Goal: Task Accomplishment & Management: Complete application form

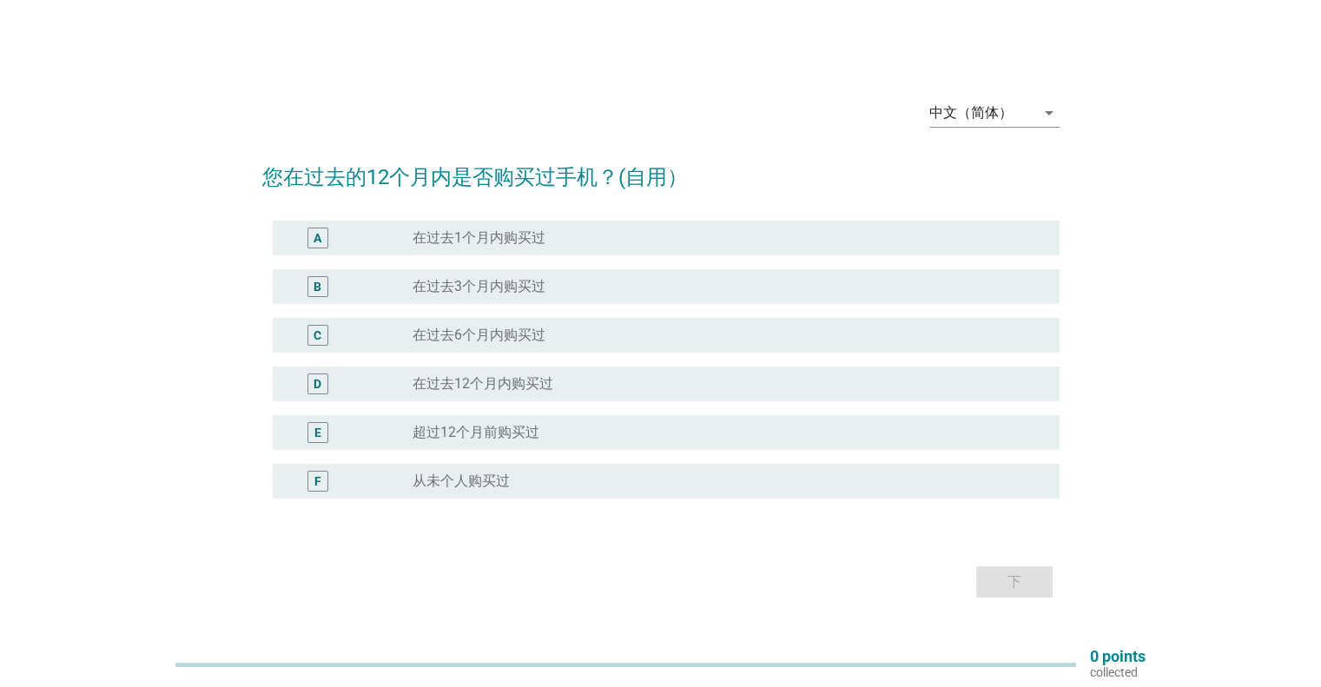
click at [352, 433] on div "E" at bounding box center [350, 432] width 127 height 21
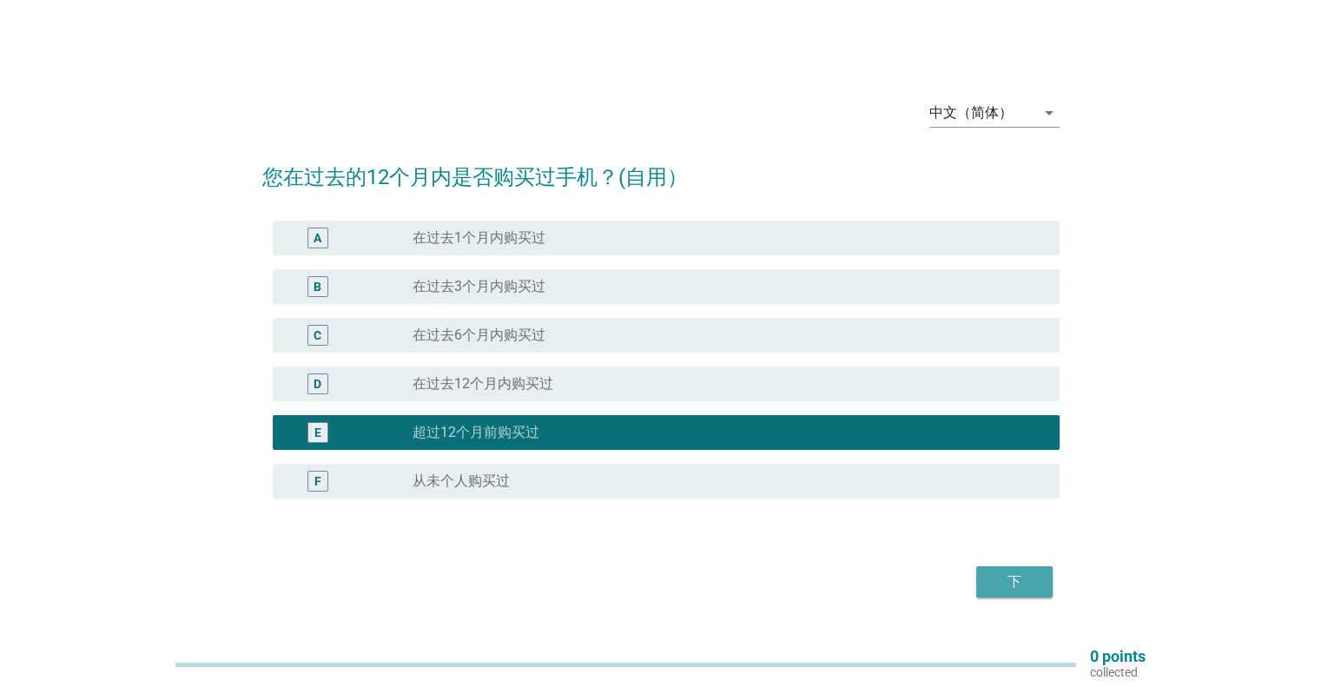
click at [1032, 586] on div "下" at bounding box center [1014, 581] width 49 height 21
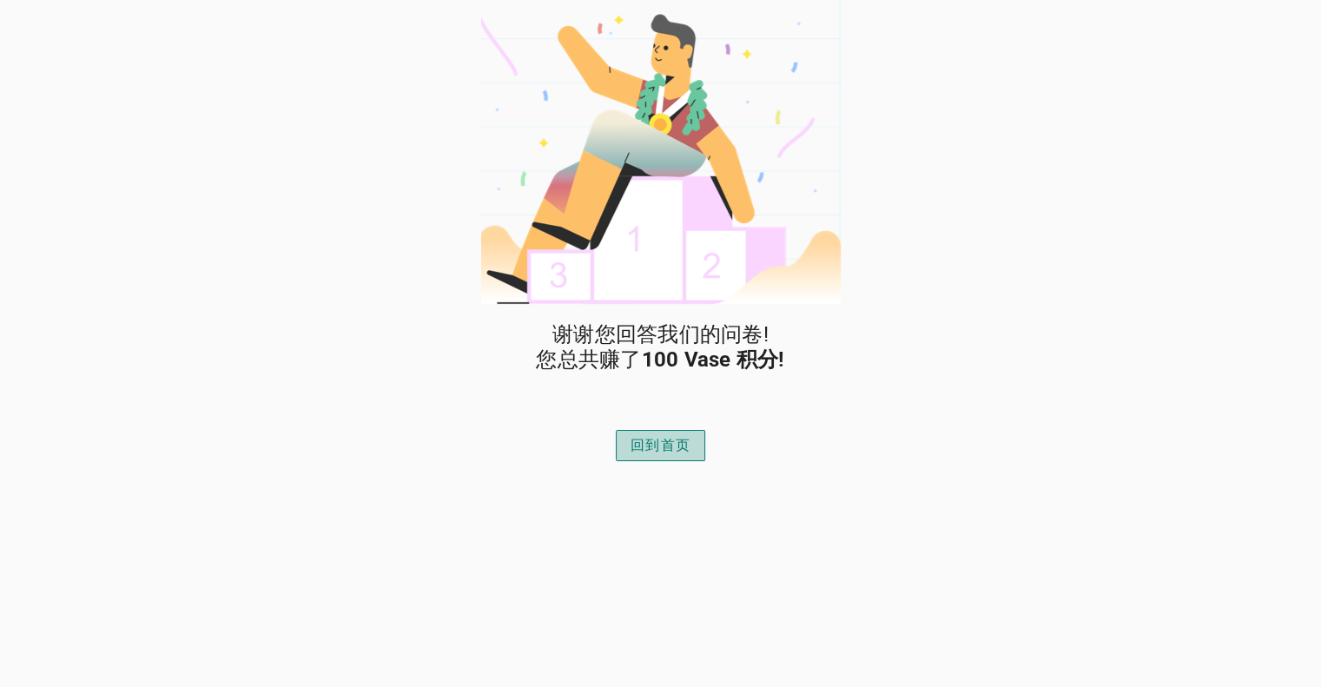
click at [639, 446] on div "回到首页" at bounding box center [660, 445] width 60 height 21
